Goal: Navigation & Orientation: Find specific page/section

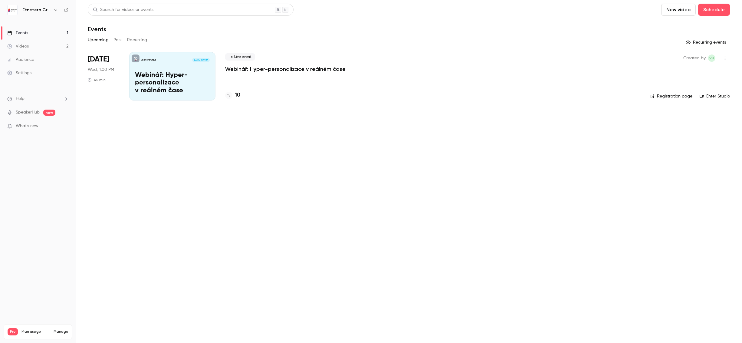
click at [56, 10] on icon "button" at bounding box center [55, 10] width 3 height 2
click at [28, 57] on div "Billing" at bounding box center [62, 56] width 81 height 6
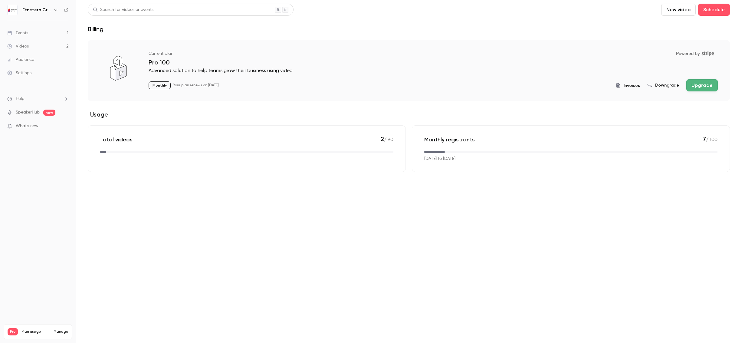
click at [52, 10] on button "button" at bounding box center [55, 9] width 7 height 7
click at [631, 84] on div at bounding box center [371, 171] width 742 height 343
click at [630, 85] on span "Invoices" at bounding box center [632, 85] width 16 height 6
click at [27, 33] on div "Events" at bounding box center [17, 33] width 21 height 6
